Goal: Information Seeking & Learning: Learn about a topic

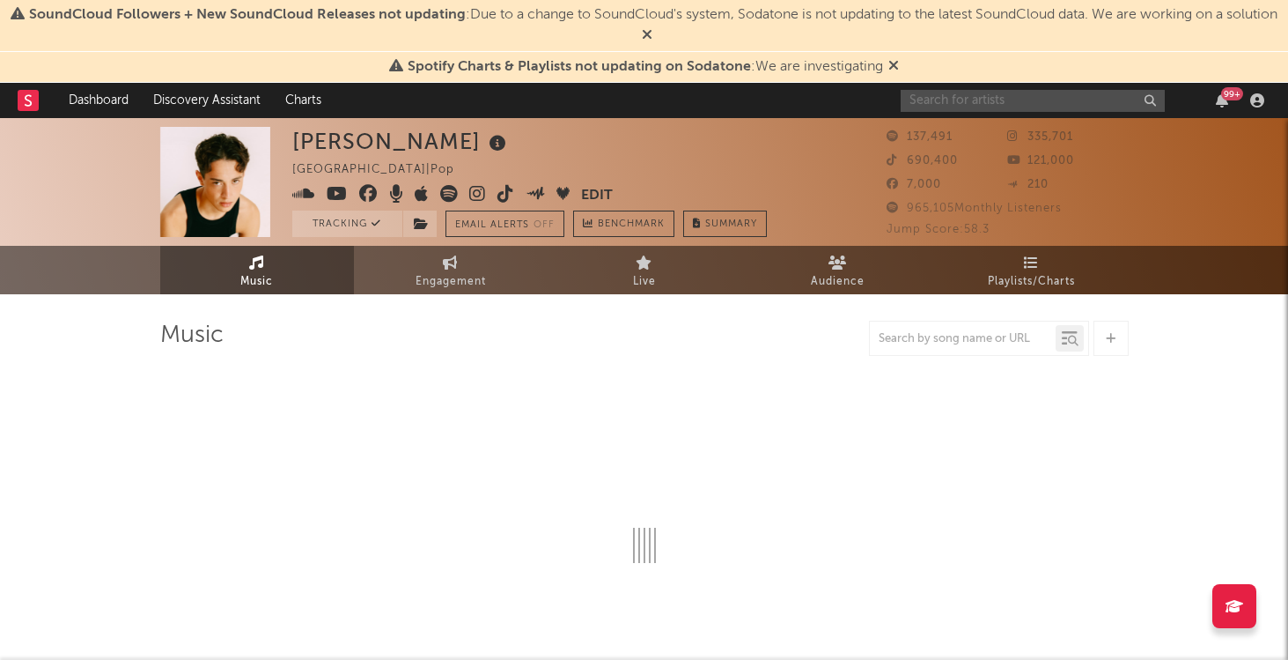
click at [1031, 105] on input "text" at bounding box center [1033, 101] width 264 height 22
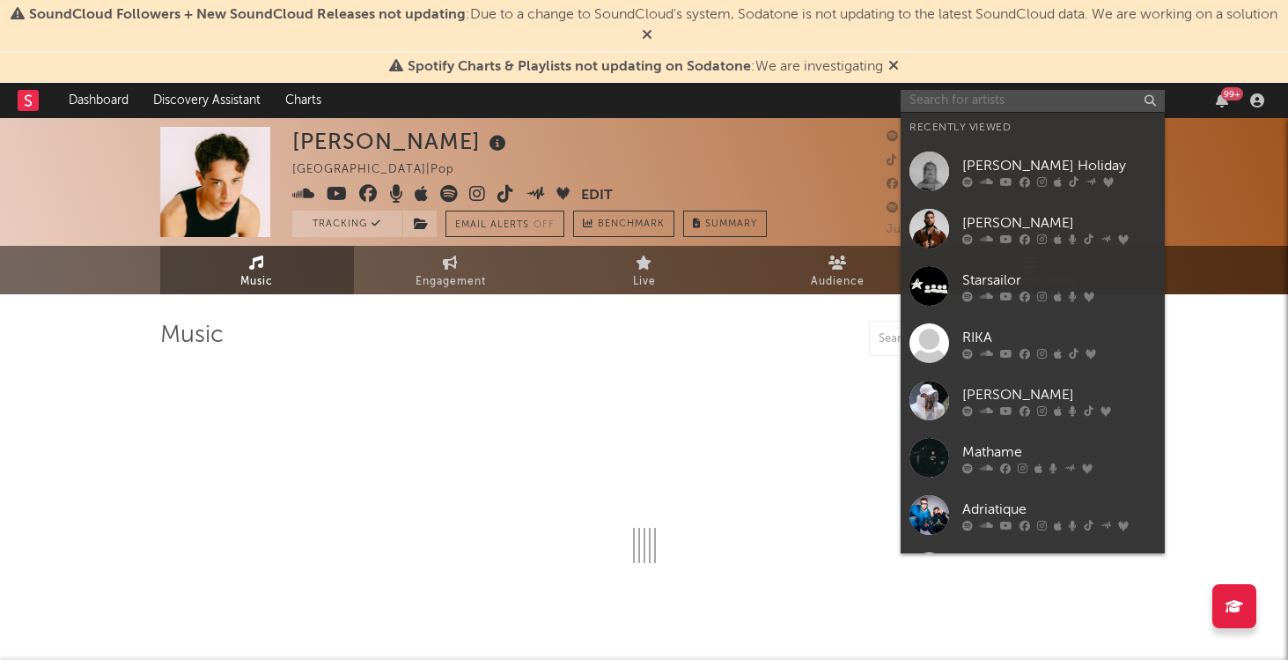
select select "6m"
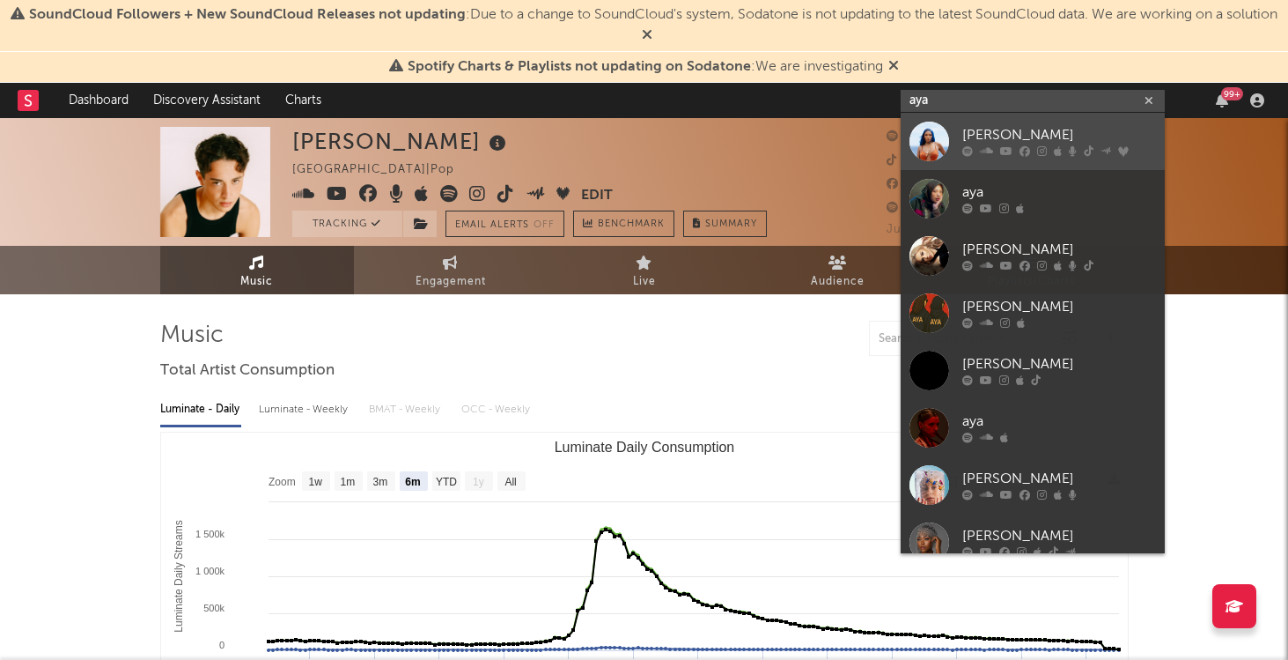
type input "aya"
click at [973, 131] on div "[PERSON_NAME]" at bounding box center [1059, 135] width 194 height 21
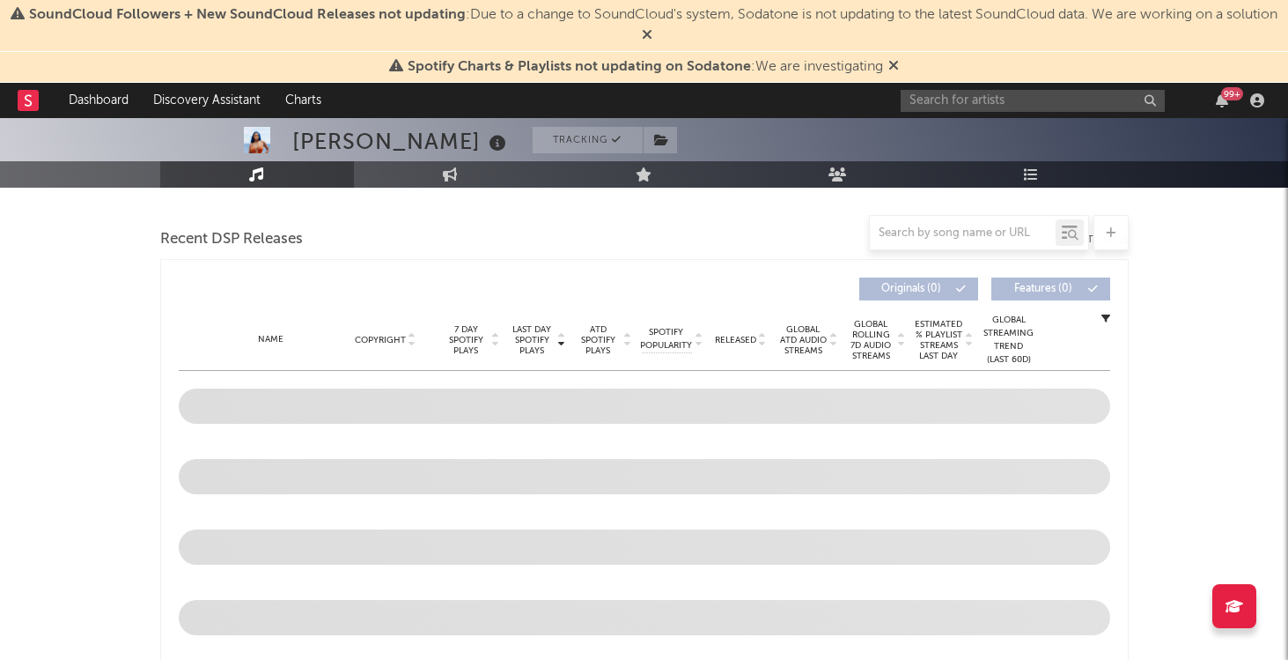
select select "6m"
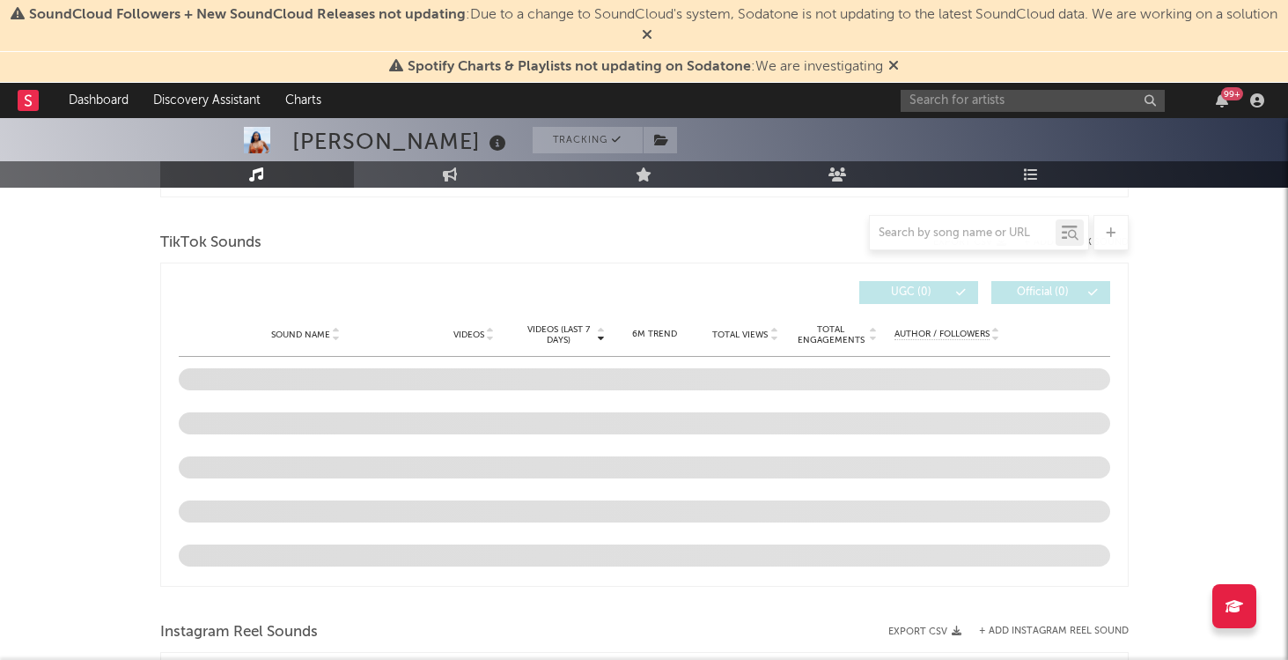
scroll to position [1164, 0]
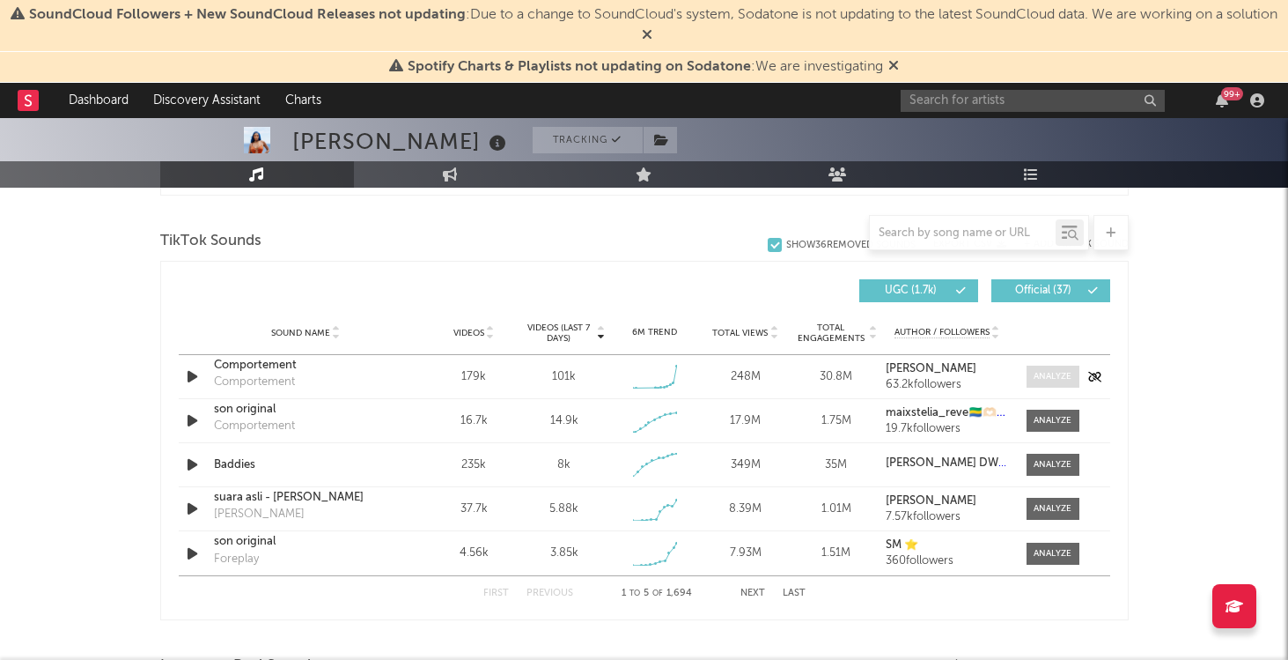
click at [1048, 377] on div at bounding box center [1053, 376] width 38 height 13
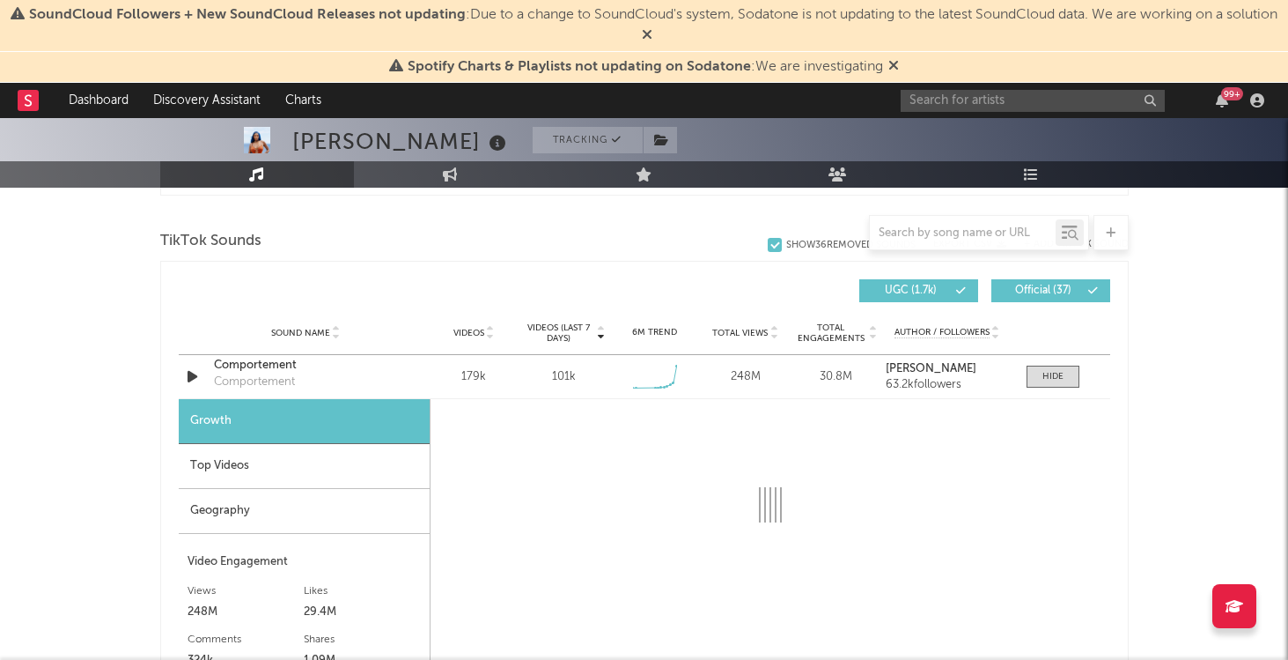
click at [357, 455] on div "Top Videos" at bounding box center [304, 466] width 251 height 45
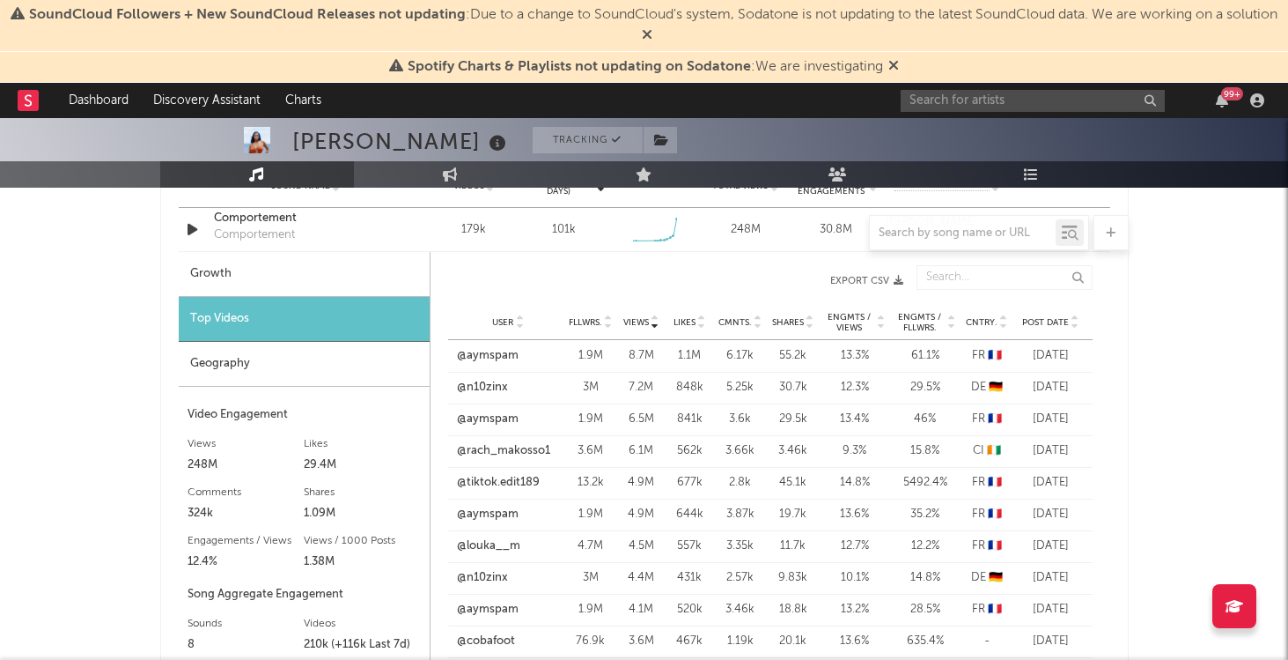
scroll to position [1316, 0]
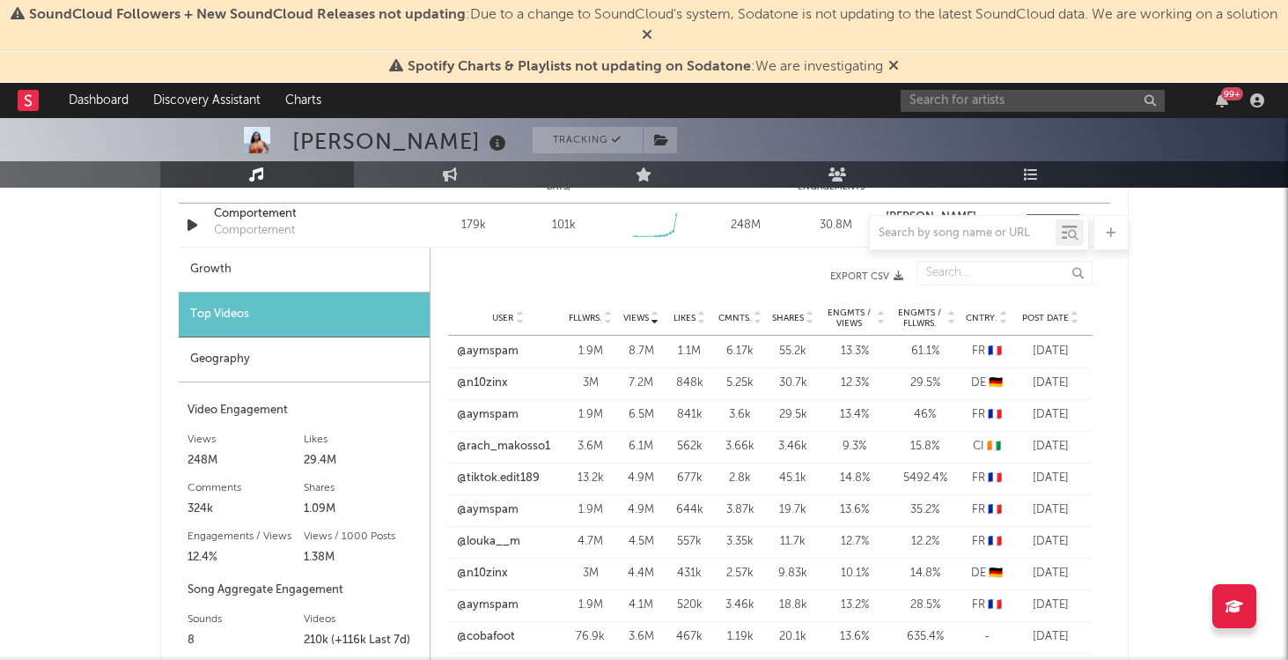
click at [999, 328] on div "User Fllwrs. Views Likes Cmnts. Shares Engmts / Views Engmts / Fllwrs. Cntry. P…" at bounding box center [770, 317] width 645 height 35
click at [1048, 314] on span "Post Date" at bounding box center [1045, 318] width 47 height 11
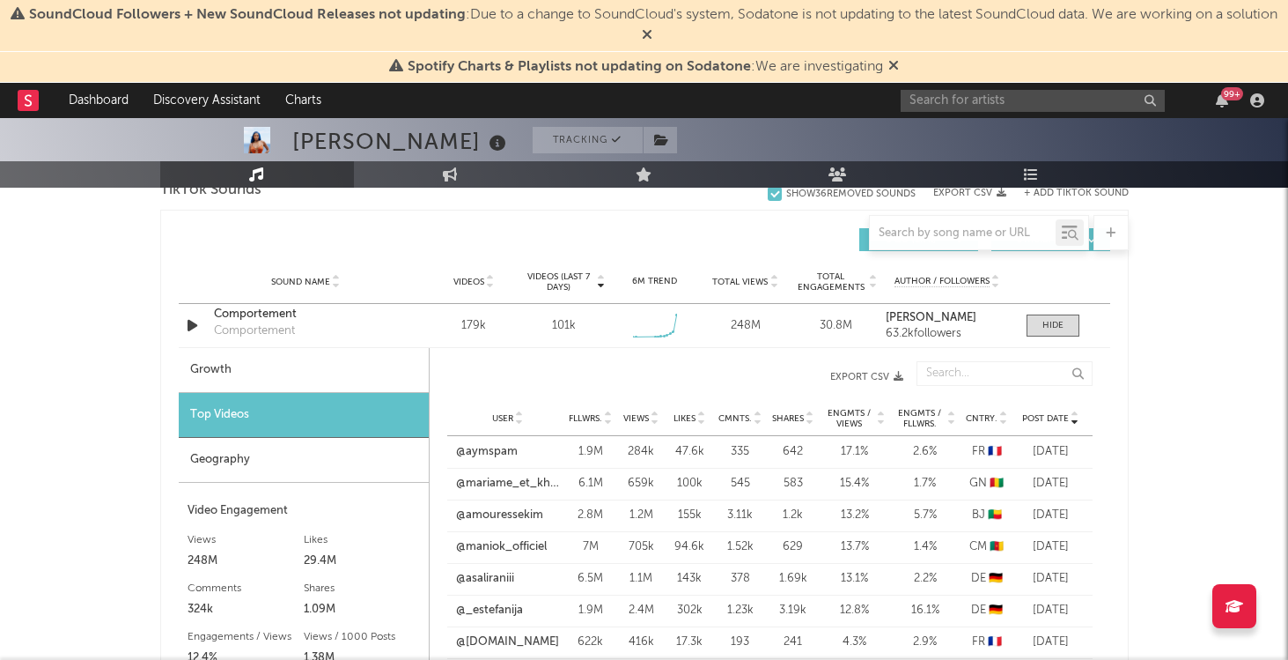
scroll to position [1181, 0]
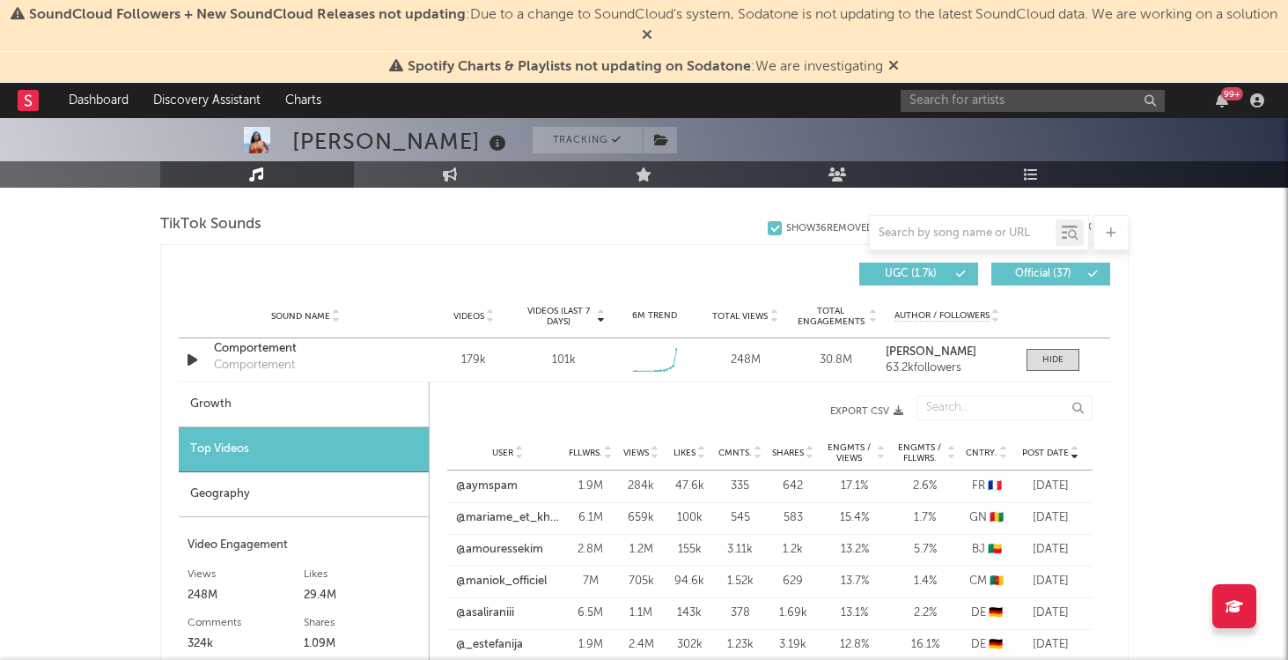
click at [1033, 460] on div "User Fllwrs. Views Likes Cmnts. Shares Engmts / Views Engmts / Fllwrs. Cntry. P…" at bounding box center [769, 452] width 645 height 35
click at [1039, 454] on span "Post Date" at bounding box center [1045, 452] width 47 height 11
click at [593, 452] on span "Fllwrs." at bounding box center [585, 452] width 33 height 11
click at [501, 483] on link "@carlhoos_" at bounding box center [487, 486] width 63 height 18
